Goal: Find specific page/section: Find specific page/section

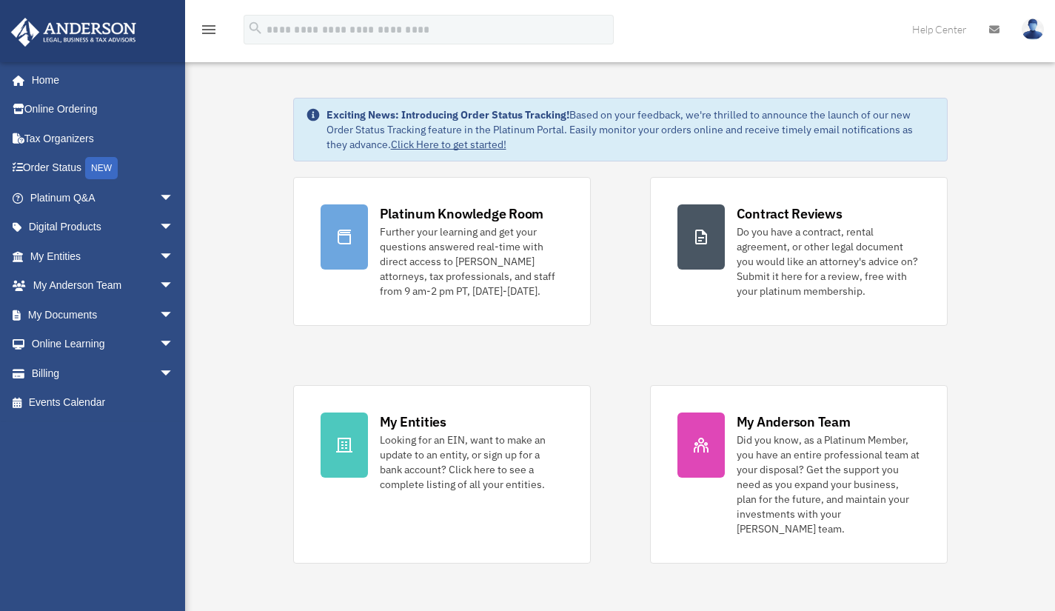
click at [159, 266] on span "arrow_drop_down" at bounding box center [174, 256] width 30 height 30
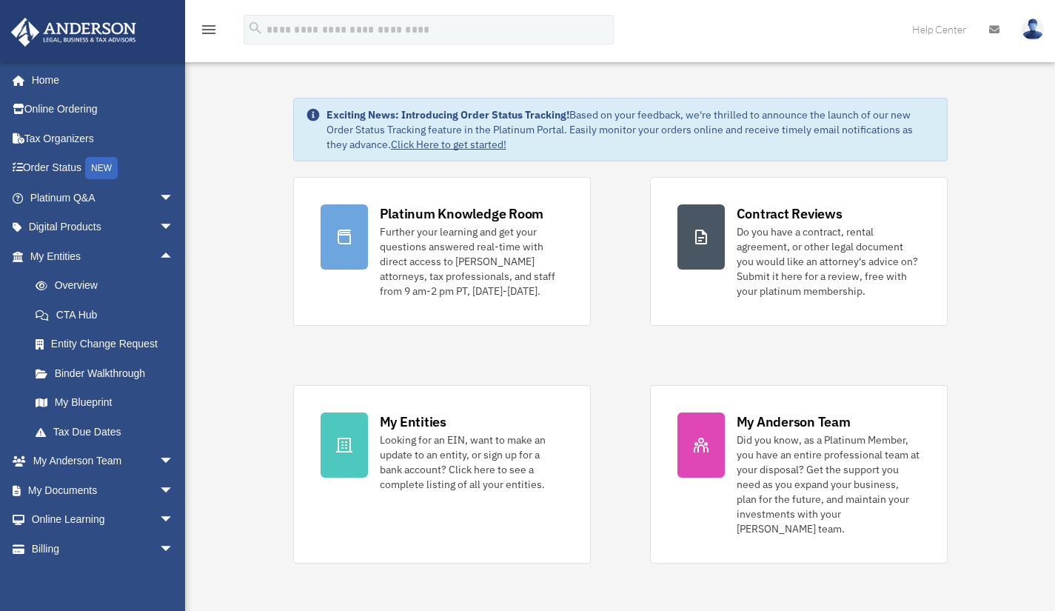
click at [107, 289] on link "Overview" at bounding box center [108, 286] width 175 height 30
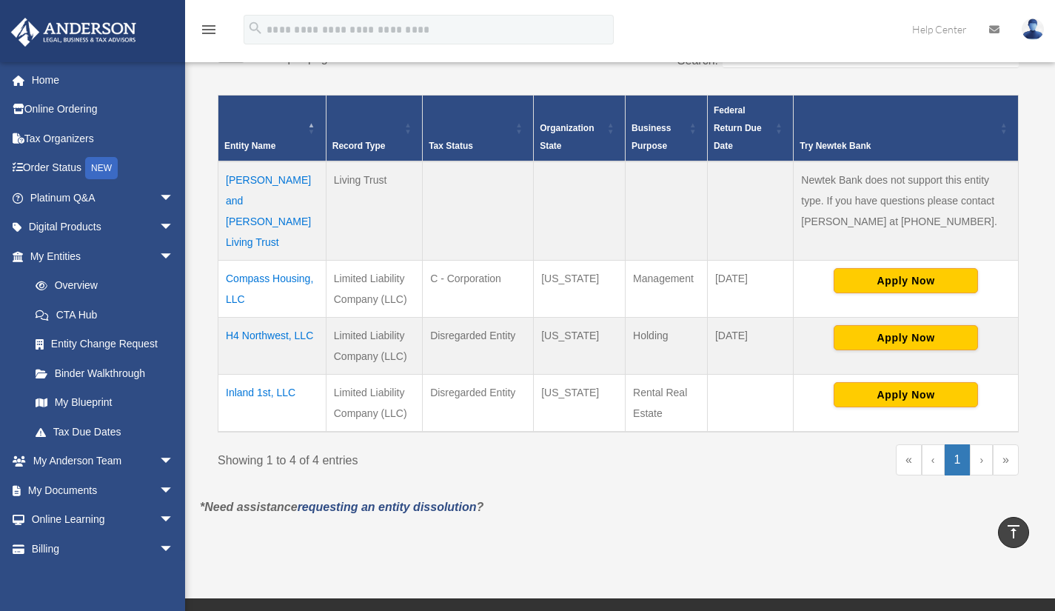
scroll to position [272, 0]
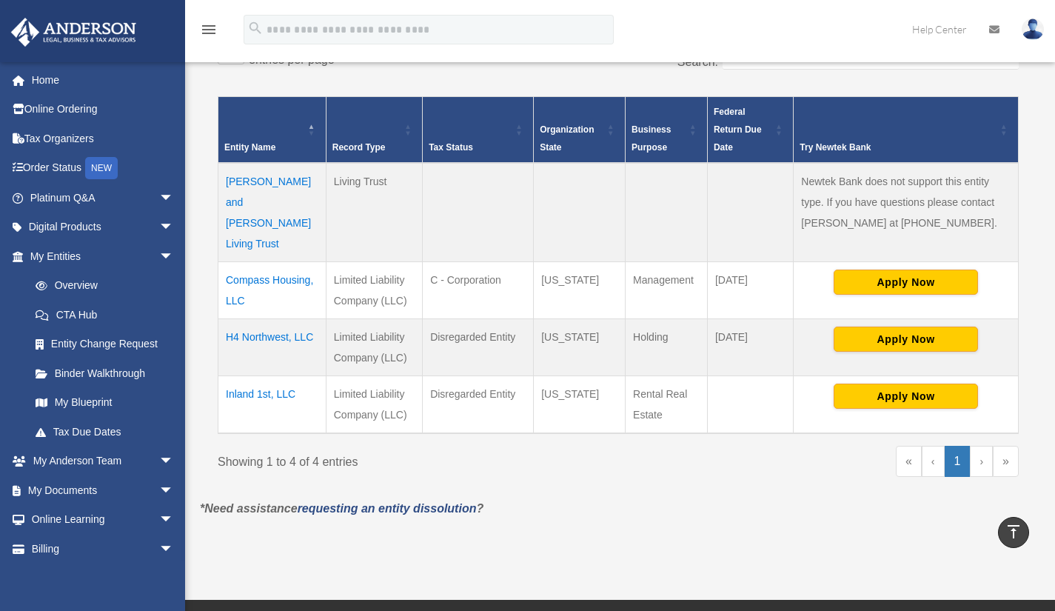
click at [101, 398] on link "My Blueprint" at bounding box center [105, 403] width 168 height 30
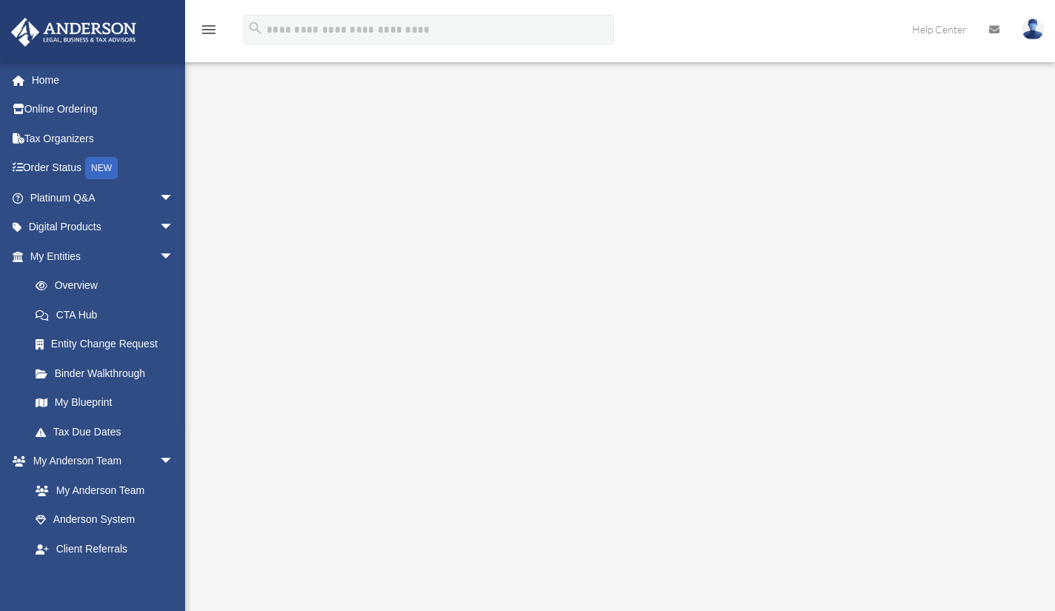
scroll to position [68, 0]
click at [136, 377] on link "Binder Walkthrough" at bounding box center [108, 373] width 175 height 30
